Goal: Task Accomplishment & Management: Manage account settings

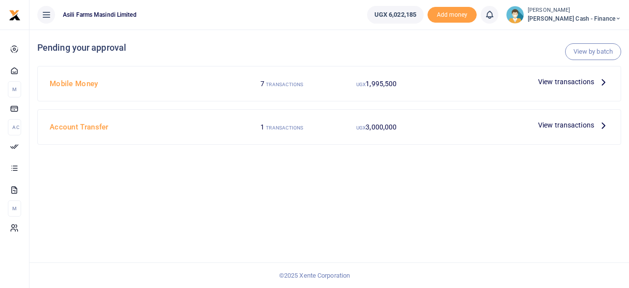
click at [586, 85] on span "View transactions" at bounding box center [566, 81] width 56 height 11
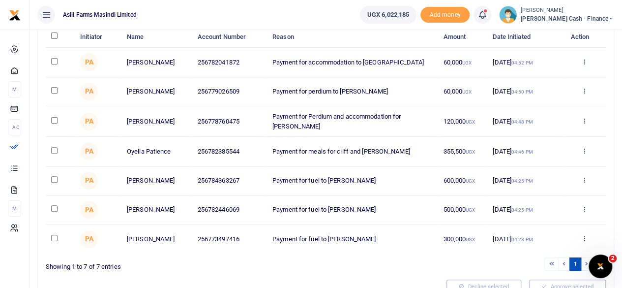
click at [584, 59] on icon at bounding box center [584, 61] width 6 height 7
click at [548, 124] on link "Details" at bounding box center [548, 122] width 78 height 14
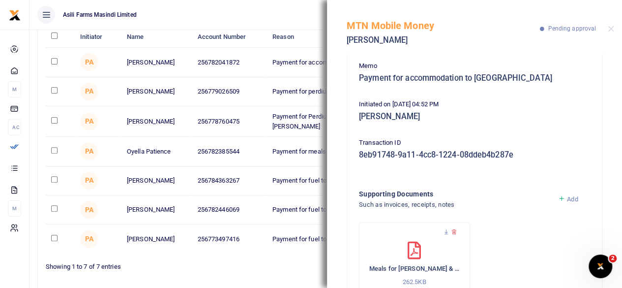
scroll to position [127, 0]
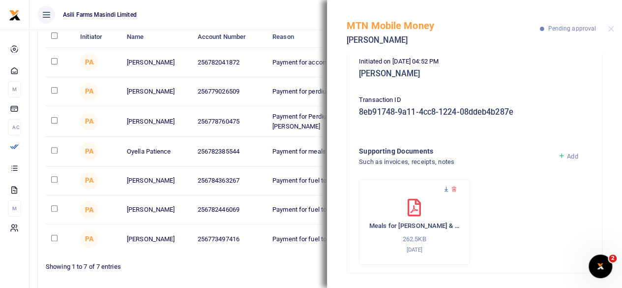
click at [445, 187] on icon at bounding box center [446, 189] width 6 height 6
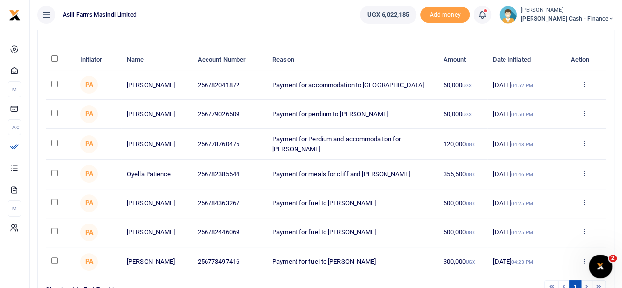
scroll to position [98, 0]
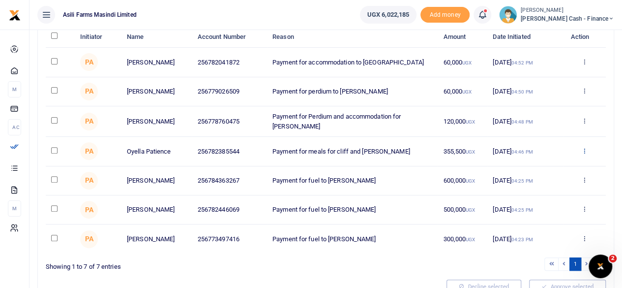
click at [584, 147] on icon at bounding box center [584, 150] width 6 height 7
click at [537, 206] on link "Details" at bounding box center [548, 209] width 78 height 14
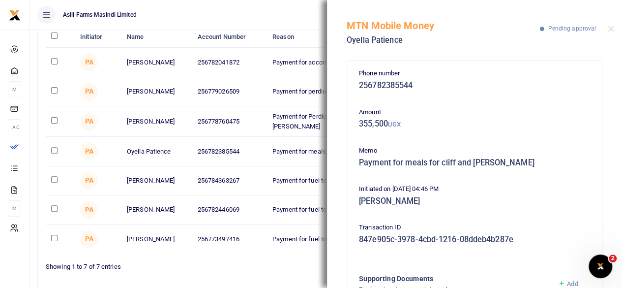
scroll to position [127, 0]
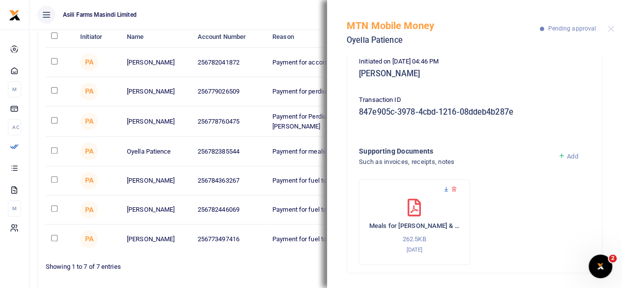
click at [446, 189] on icon at bounding box center [446, 189] width 6 height 6
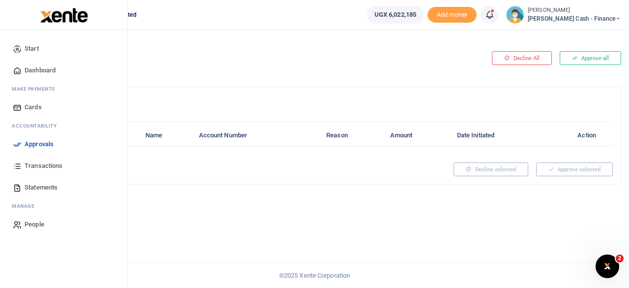
click at [30, 143] on span "Approvals" at bounding box center [39, 144] width 29 height 10
click at [43, 136] on link "Approvals" at bounding box center [64, 144] width 112 height 22
click at [43, 142] on span "Approvals" at bounding box center [39, 144] width 29 height 10
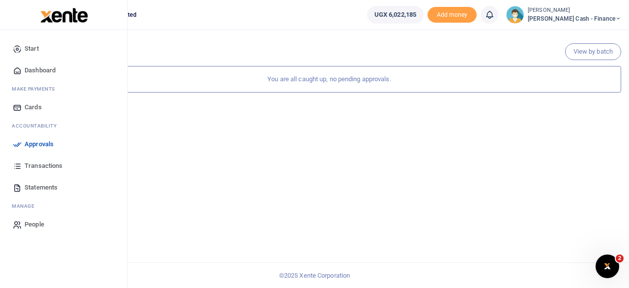
click at [29, 143] on span "Approvals" at bounding box center [39, 144] width 29 height 10
click at [46, 163] on span "Transactions" at bounding box center [44, 166] width 38 height 10
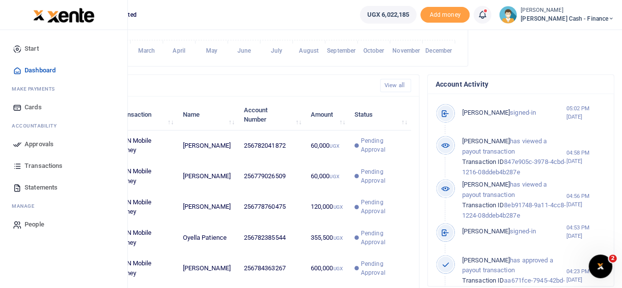
scroll to position [163, 0]
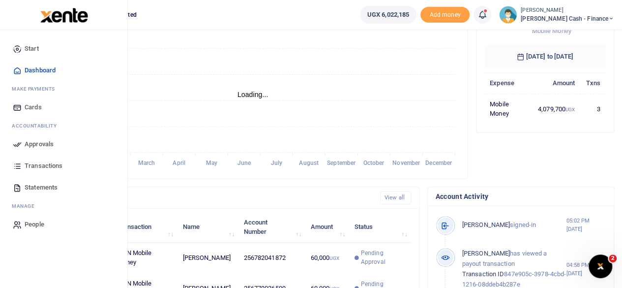
click at [38, 143] on span "Approvals" at bounding box center [39, 144] width 29 height 10
click at [44, 143] on span "Approvals" at bounding box center [39, 144] width 29 height 10
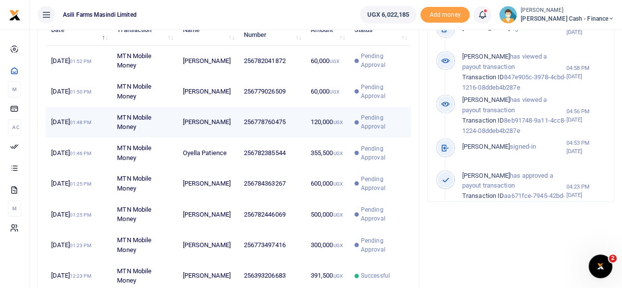
scroll to position [262, 0]
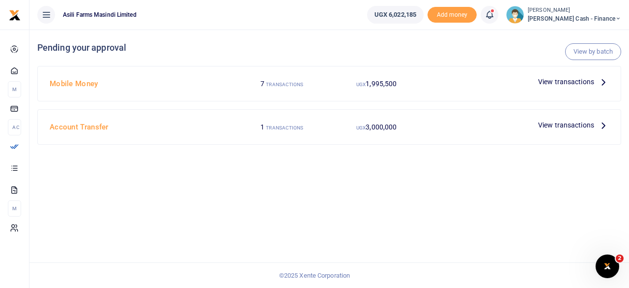
click at [606, 84] on icon at bounding box center [603, 81] width 11 height 11
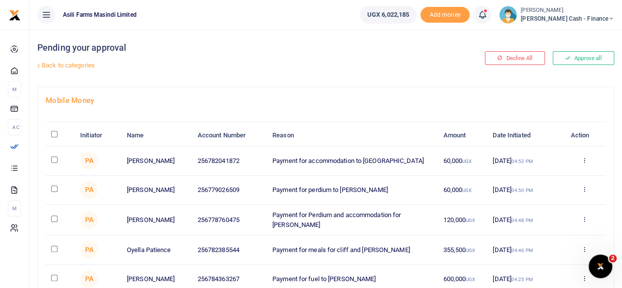
click at [56, 131] on input "\a \a : activate to sort column descending" at bounding box center [54, 134] width 6 height 6
checkbox input "true"
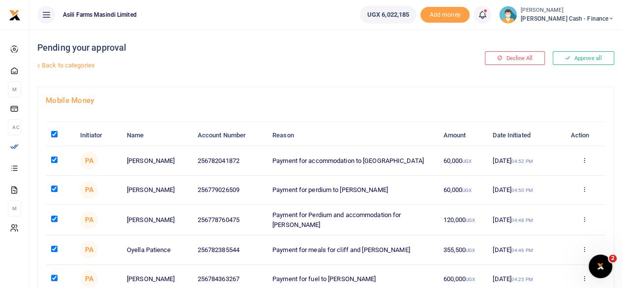
checkbox input "true"
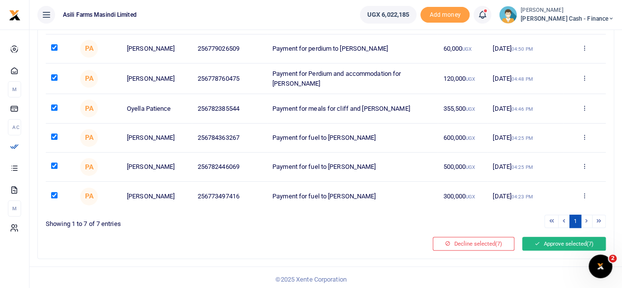
click at [553, 237] on button "Approve selected (7)" at bounding box center [564, 243] width 84 height 14
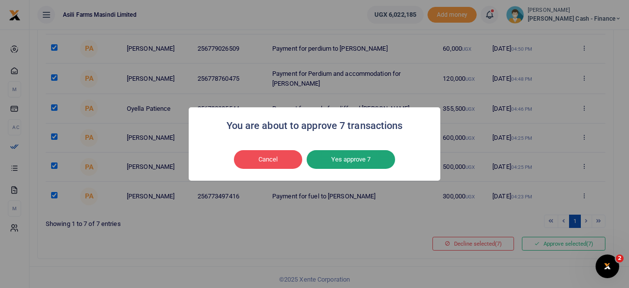
click at [341, 158] on button "Yes approve 7" at bounding box center [351, 159] width 88 height 19
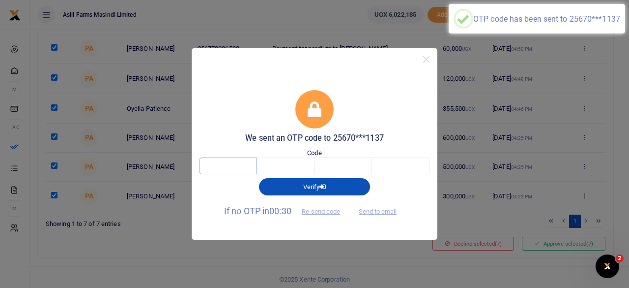
click at [235, 166] on input "text" at bounding box center [229, 165] width 58 height 17
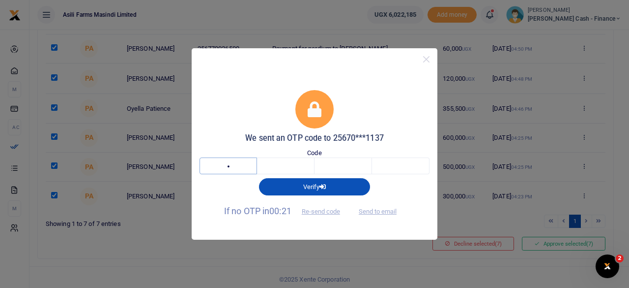
type input "7"
type input "9"
type input "2"
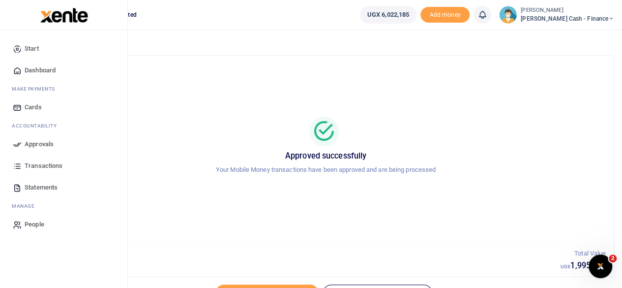
click at [50, 68] on span "Dashboard" at bounding box center [40, 70] width 31 height 10
